Goal: Information Seeking & Learning: Learn about a topic

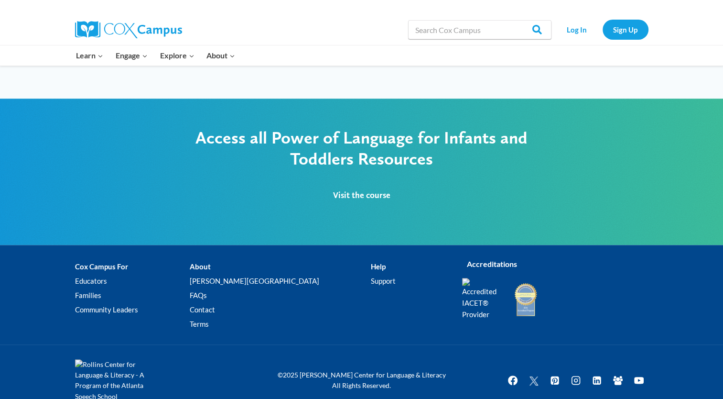
scroll to position [897, 0]
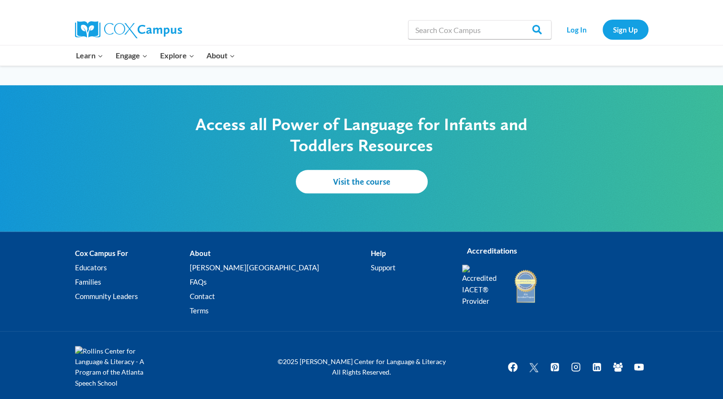
click at [356, 180] on span "Visit the course" at bounding box center [361, 181] width 57 height 10
click at [344, 176] on span "Visit the course" at bounding box center [361, 181] width 57 height 10
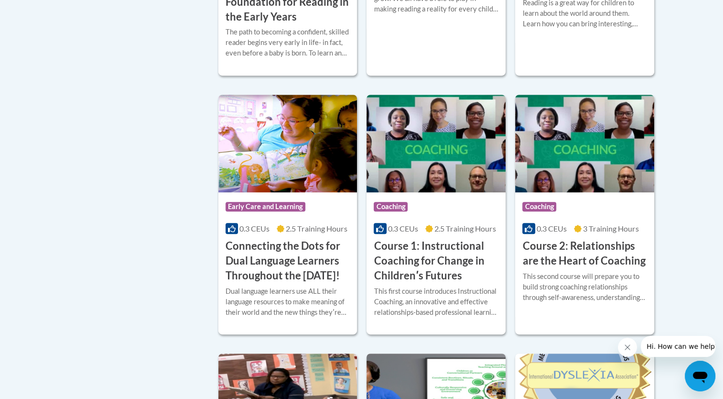
scroll to position [96, 0]
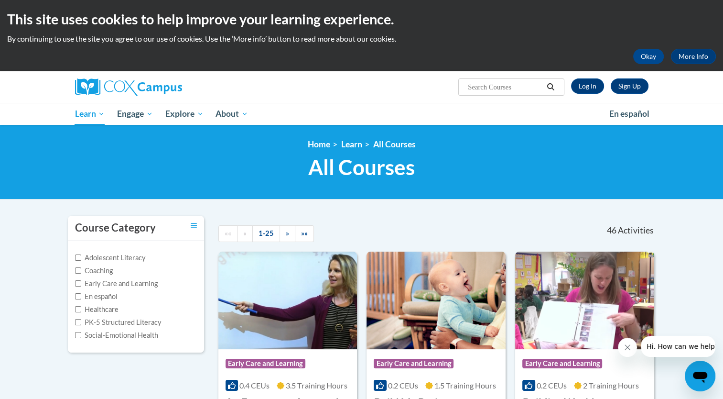
paste input "Power of Language for infants and Toddlers"
type input "Power of Language for infants and Toddlers"
click at [553, 87] on icon "Search" at bounding box center [550, 86] width 7 height 7
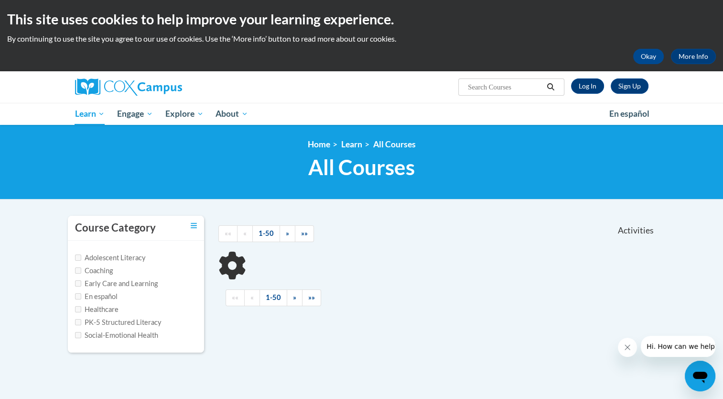
type input "Power of Language for infants and Toddlers"
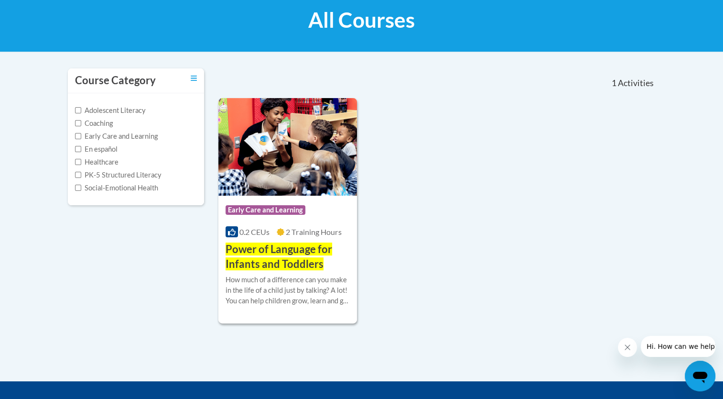
scroll to position [191, 0]
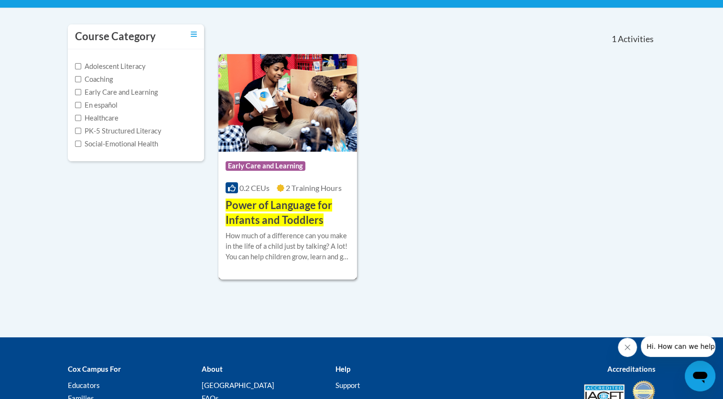
click at [281, 218] on span "Power of Language for Infants and Toddlers" at bounding box center [279, 212] width 107 height 28
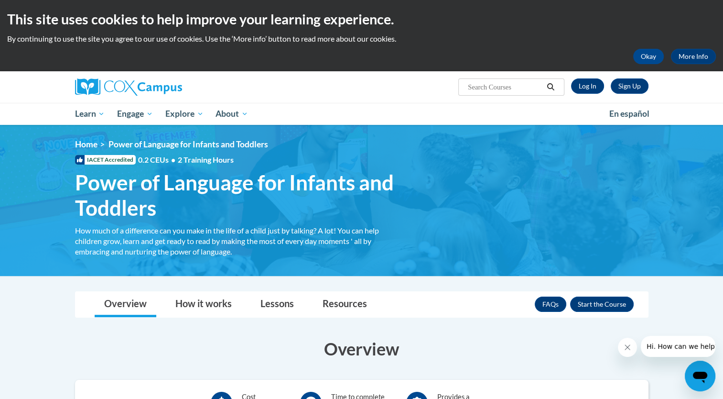
paste input "Read With Me: Part 1"
type input "Read With Me: Part 1"
click at [550, 87] on icon "Search" at bounding box center [550, 86] width 9 height 7
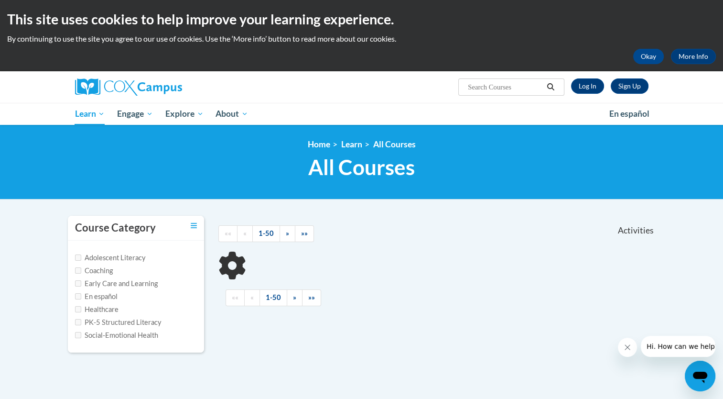
type input "Read With Me: Part 1"
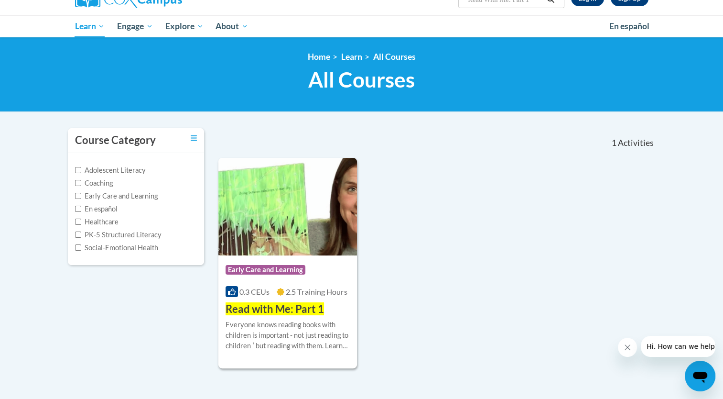
scroll to position [143, 0]
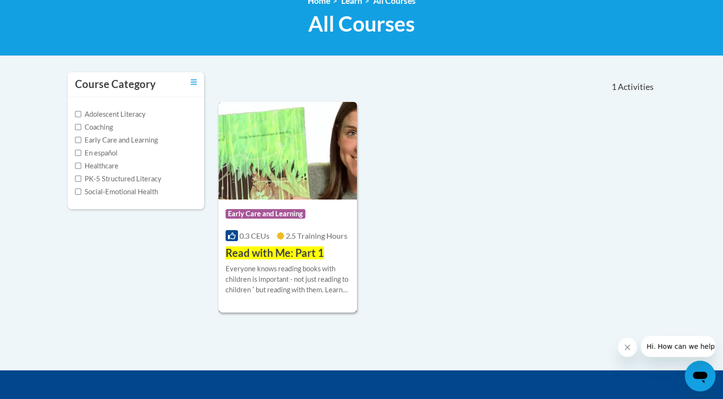
click at [298, 213] on span "Early Care and Learning" at bounding box center [266, 214] width 80 height 10
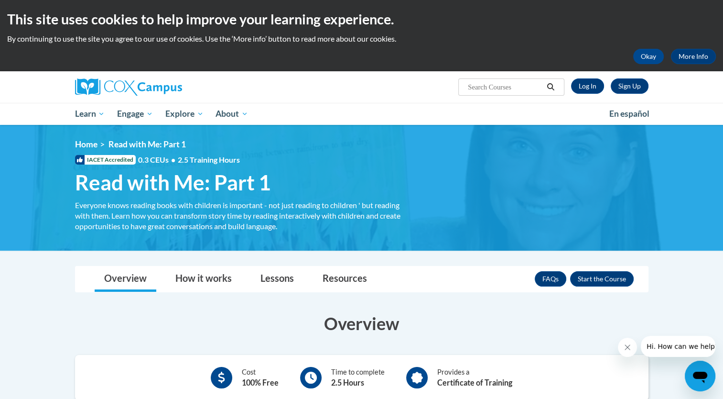
paste input "Read With Me: Part 1"
type input "Read With Me: Part 2"
click at [553, 87] on icon "Search" at bounding box center [550, 86] width 7 height 7
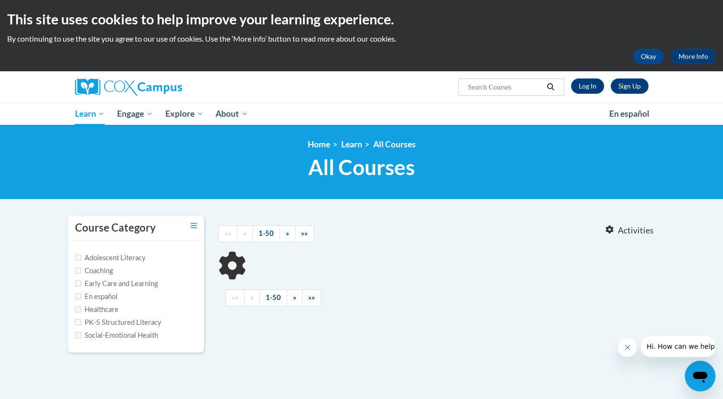
type input "Read With Me: Part 2"
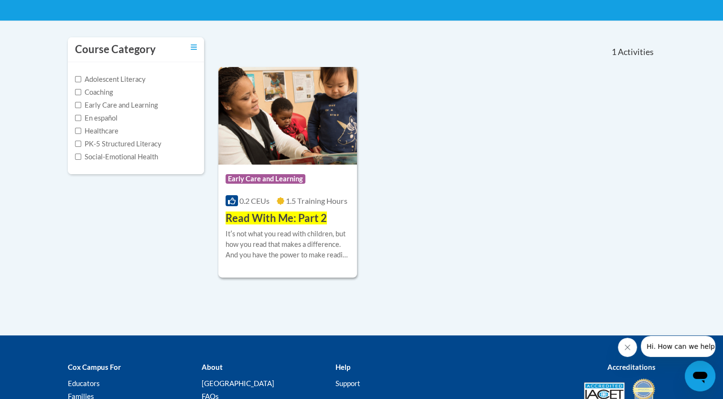
scroll to position [191, 0]
